Goal: Check status: Check status

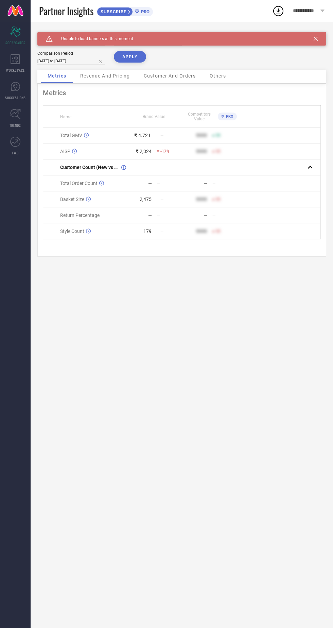
click at [316, 38] on icon at bounding box center [316, 39] width 4 height 4
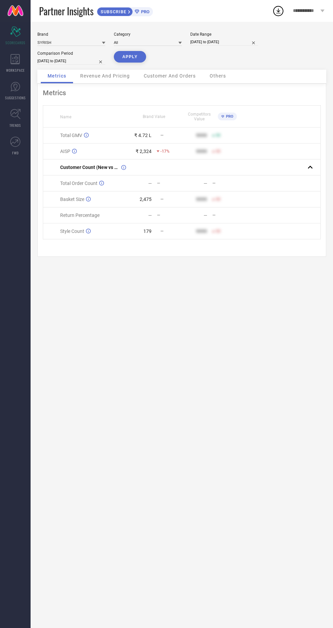
select select "9"
select select "2025"
select select "10"
select select "2025"
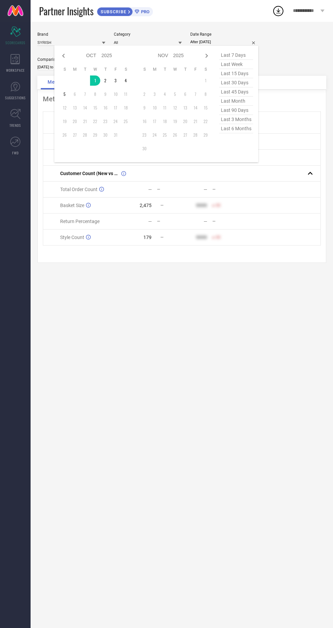
type input "[DATE] to [DATE]"
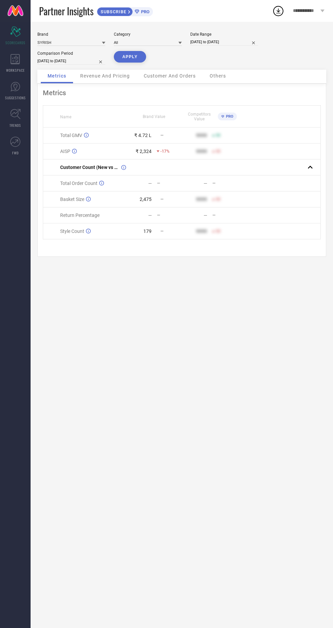
click at [131, 56] on button "APPLY" at bounding box center [130, 57] width 32 height 12
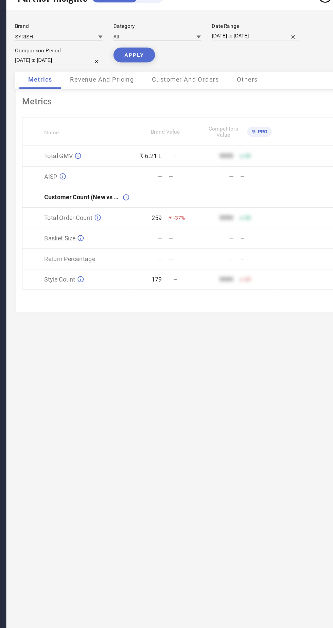
click at [235, 432] on div "Brand SYRISH Category All Date Range [DATE] to [DATE] Comparison Period [DATE] …" at bounding box center [182, 325] width 303 height 607
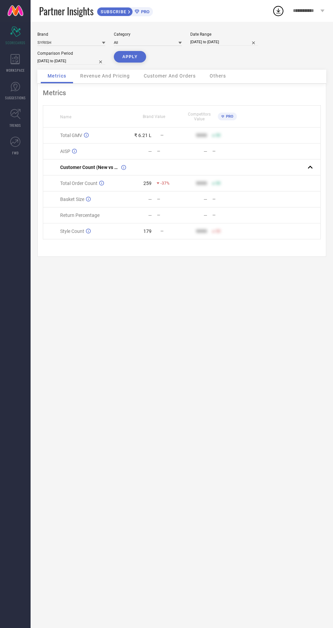
click at [58, 76] on span "Metrics" at bounding box center [57, 75] width 19 height 5
select select "7"
select select "2025"
select select "8"
select select "2025"
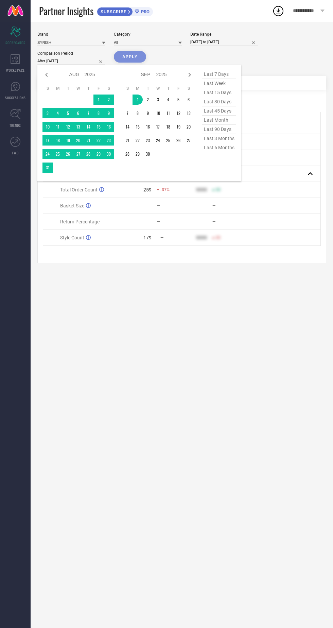
type input "[DATE] to [DATE]"
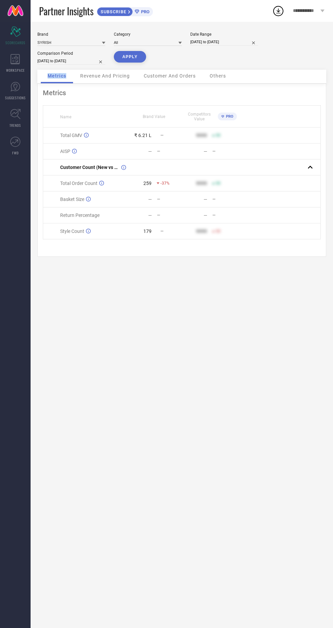
click at [136, 59] on button "APPLY" at bounding box center [130, 57] width 32 height 12
select select "8"
select select "2025"
select select "9"
select select "2025"
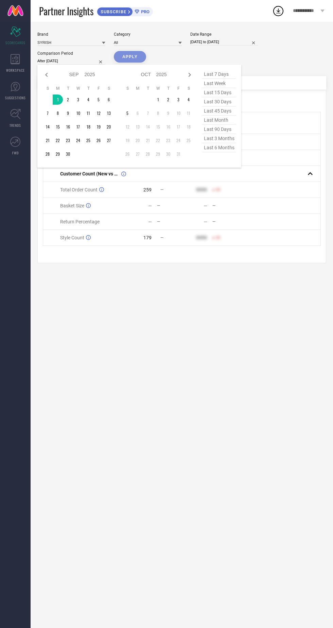
type input "[DATE] to [DATE]"
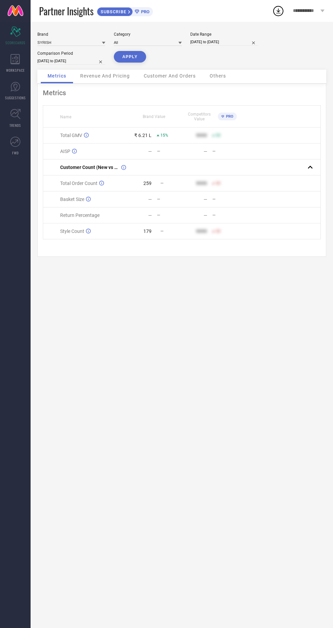
click at [126, 55] on button "APPLY" at bounding box center [130, 57] width 32 height 12
click at [129, 57] on button "APPLY" at bounding box center [130, 57] width 32 height 12
click at [126, 57] on button "APPLY" at bounding box center [130, 57] width 32 height 12
